Goal: Navigation & Orientation: Find specific page/section

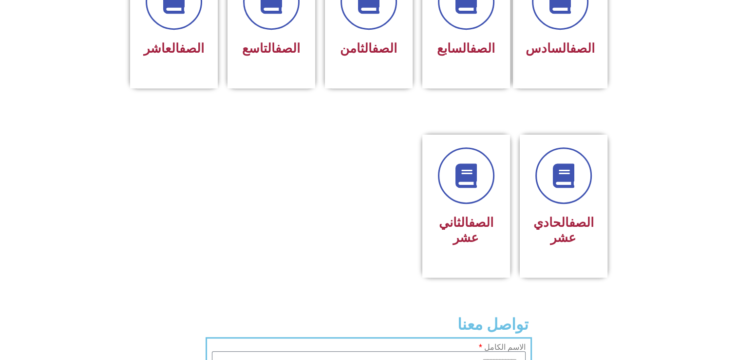
scroll to position [468, 0]
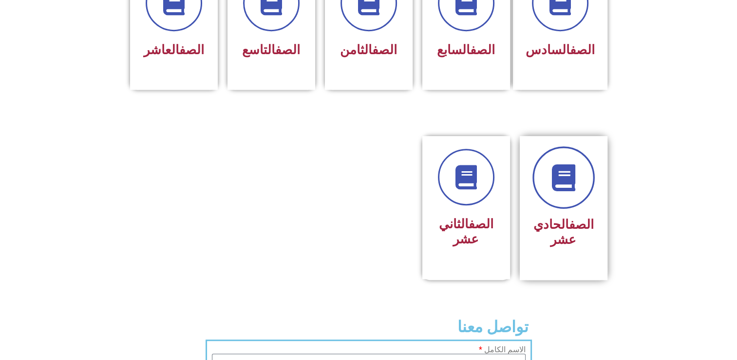
click at [504, 165] on icon at bounding box center [563, 177] width 27 height 27
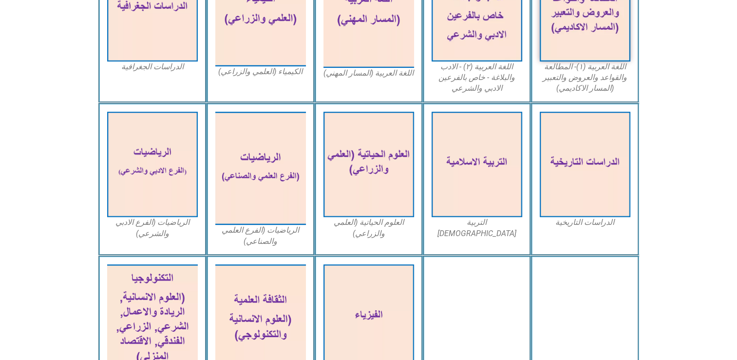
scroll to position [351, 0]
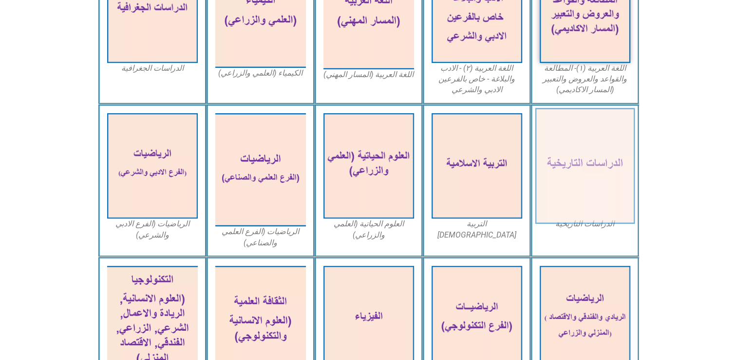
drag, startPoint x: 0, startPoint y: 0, endPoint x: 571, endPoint y: 165, distance: 594.2
click at [571, 165] on img at bounding box center [585, 166] width 100 height 116
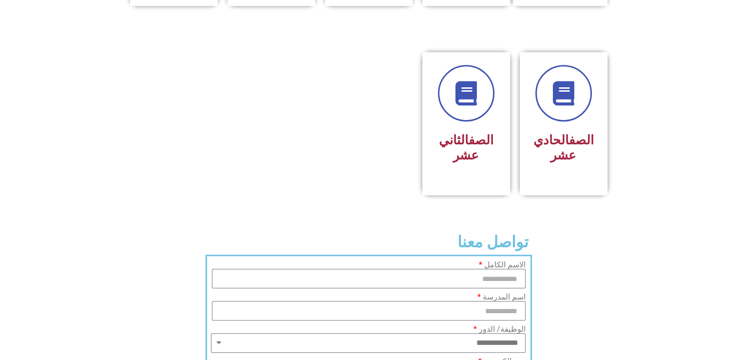
scroll to position [558, 0]
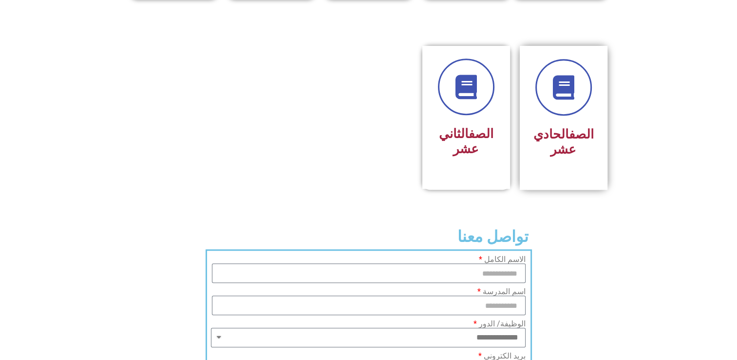
click at [566, 123] on div "الصف الحادي عشر" at bounding box center [563, 142] width 61 height 39
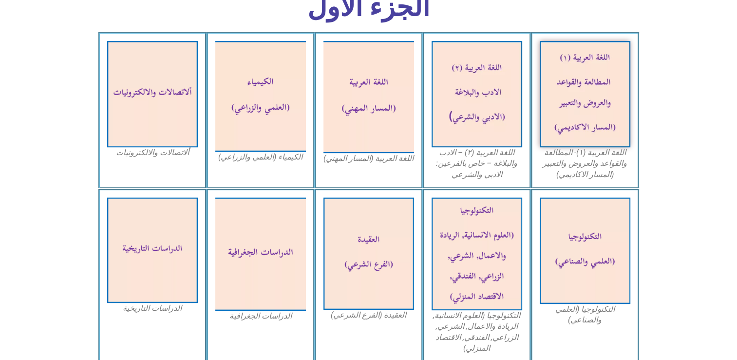
scroll to position [325, 0]
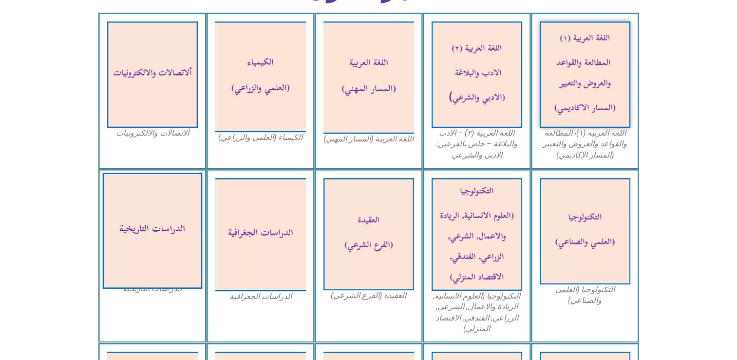
click at [158, 245] on img at bounding box center [152, 231] width 100 height 116
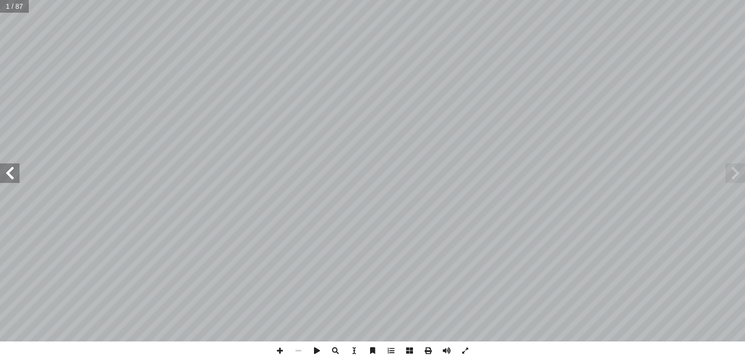
click at [8, 175] on span at bounding box center [9, 172] width 19 height 19
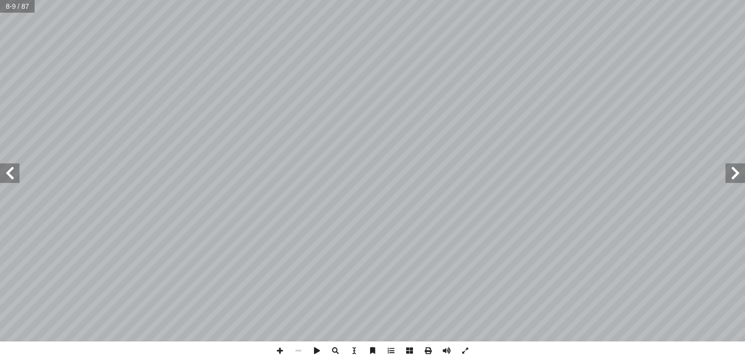
click at [8, 175] on span at bounding box center [9, 172] width 19 height 19
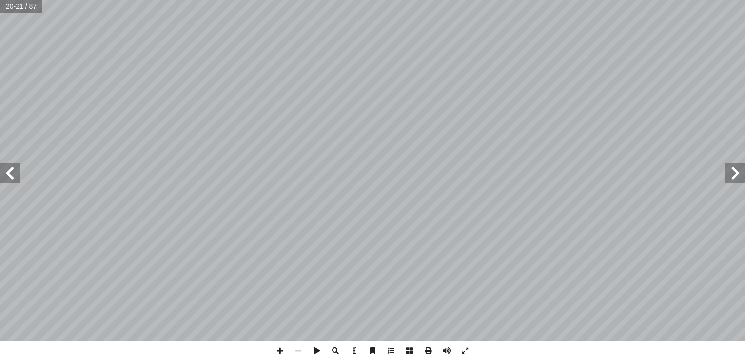
click at [8, 175] on span at bounding box center [9, 172] width 19 height 19
click at [280, 352] on span at bounding box center [280, 350] width 19 height 19
click at [283, 353] on span at bounding box center [280, 350] width 19 height 19
click at [300, 352] on span at bounding box center [298, 350] width 19 height 19
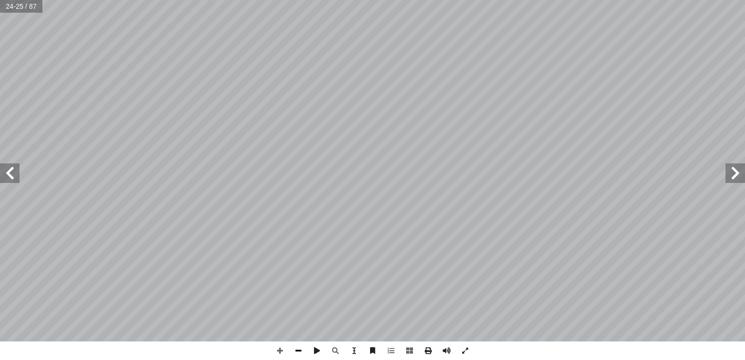
click at [300, 352] on span at bounding box center [298, 350] width 19 height 19
click at [11, 175] on span at bounding box center [9, 172] width 19 height 19
click at [11, 173] on span at bounding box center [9, 172] width 19 height 19
click at [279, 350] on span at bounding box center [280, 350] width 19 height 19
click at [279, 351] on span at bounding box center [280, 350] width 19 height 19
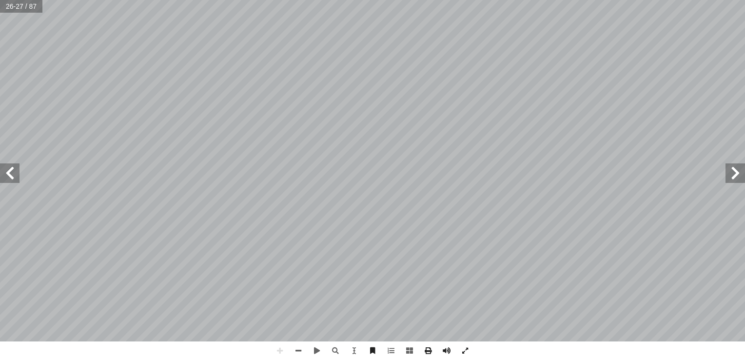
click at [417, 0] on html "الصفحة الرئيسية الصف الأول الصف الثاني الصف الثالث الصف الرابع الصف الخامس الصف…" at bounding box center [372, 44] width 745 height 89
click at [329, 89] on html "الصفحة الرئيسية الصف الأول الصف الثاني الصف الثالث الصف الرابع الصف الخامس الصف…" at bounding box center [372, 44] width 745 height 89
